Goal: Navigation & Orientation: Go to known website

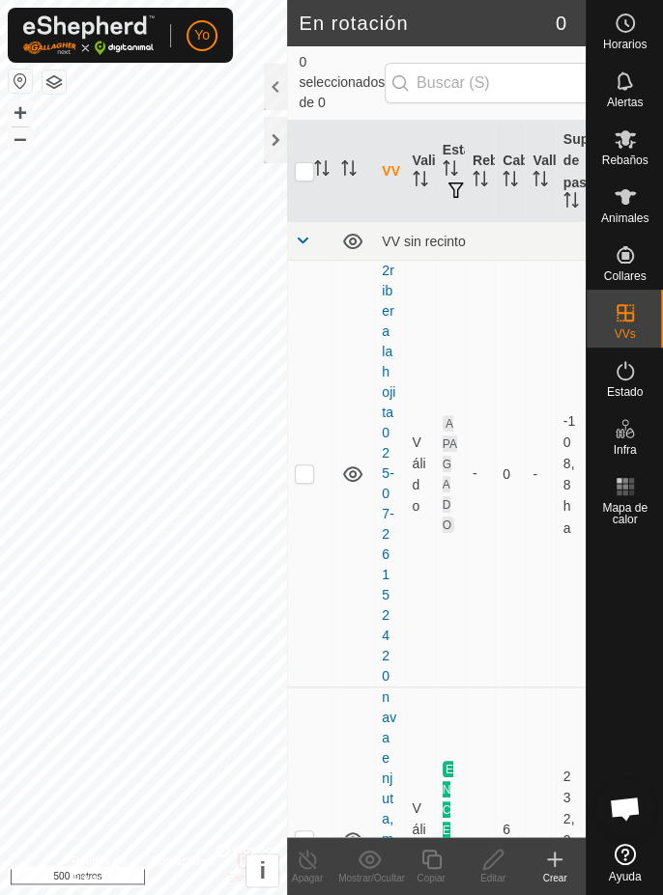
click at [286, 152] on div at bounding box center [275, 140] width 23 height 46
click at [284, 139] on div at bounding box center [275, 140] width 23 height 46
click at [283, 150] on div at bounding box center [275, 140] width 23 height 46
